Goal: Navigation & Orientation: Find specific page/section

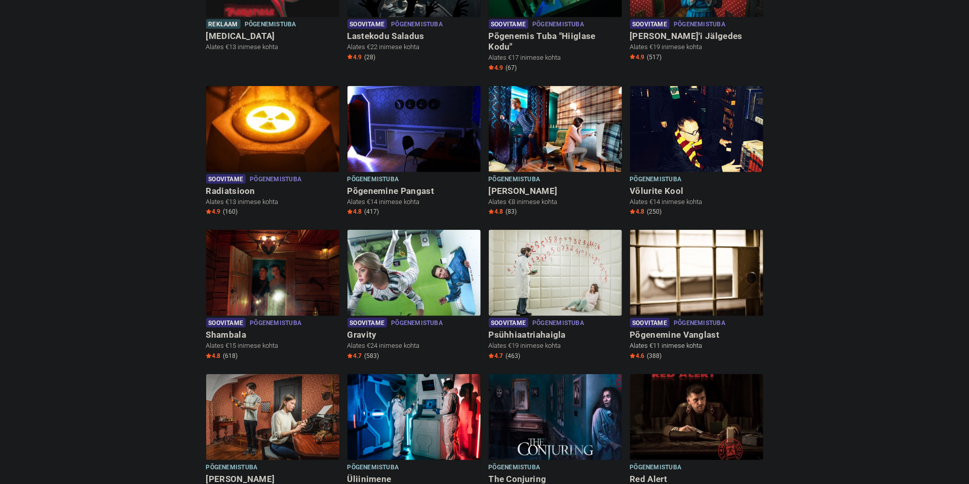
scroll to position [266, 0]
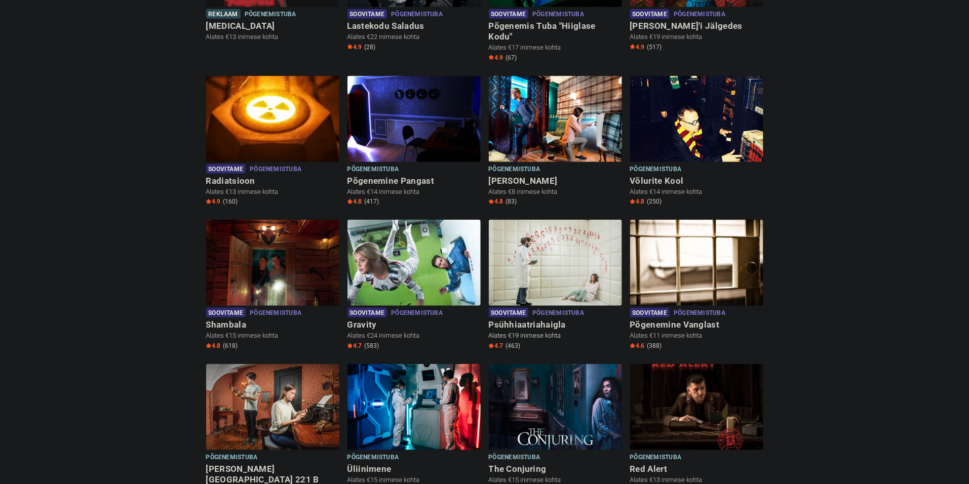
click at [576, 262] on img at bounding box center [555, 263] width 133 height 86
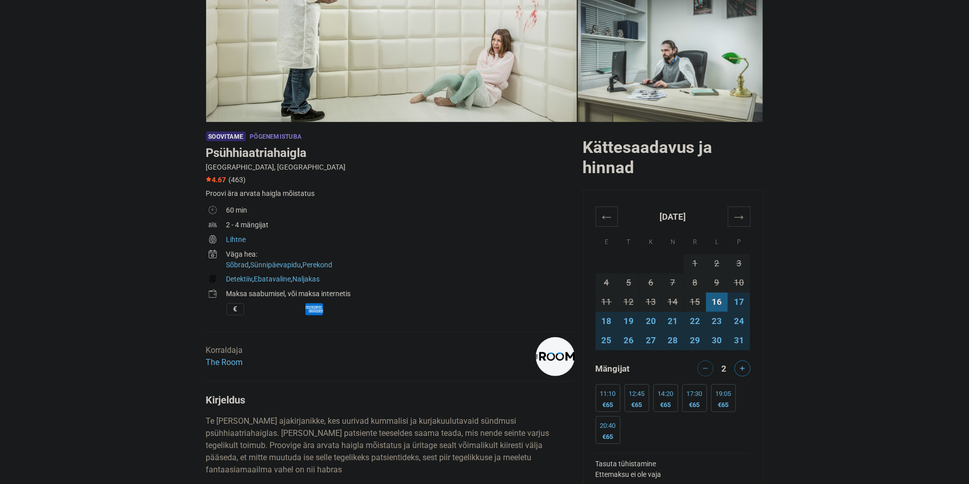
scroll to position [266, 0]
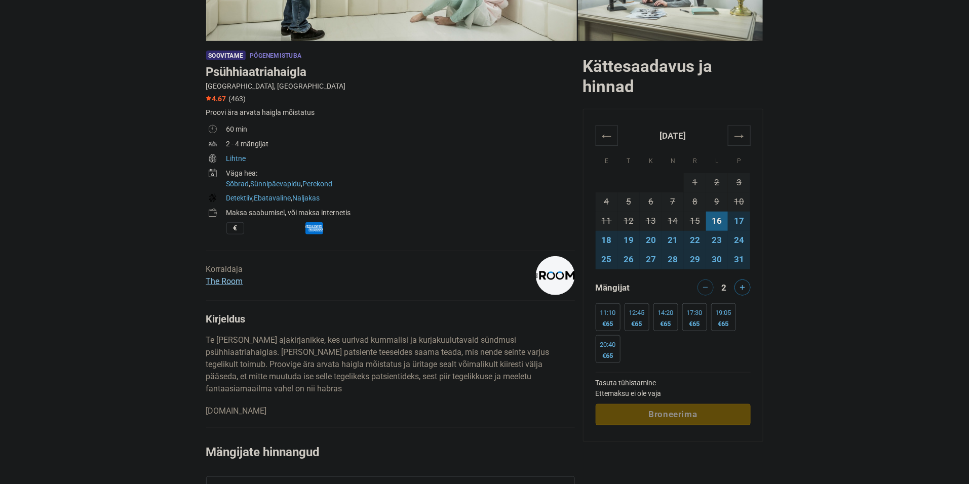
click at [232, 280] on link "The Room" at bounding box center [224, 282] width 37 height 10
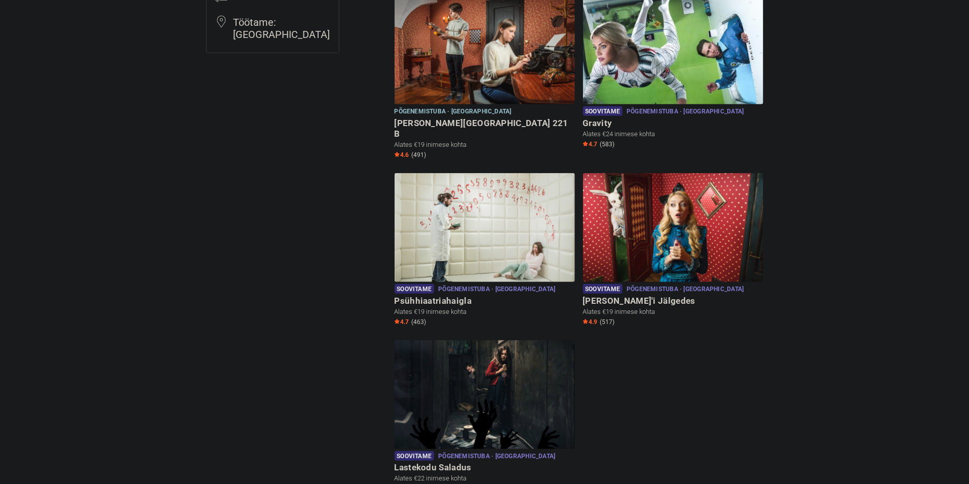
scroll to position [190, 0]
